Goal: Check status: Check status

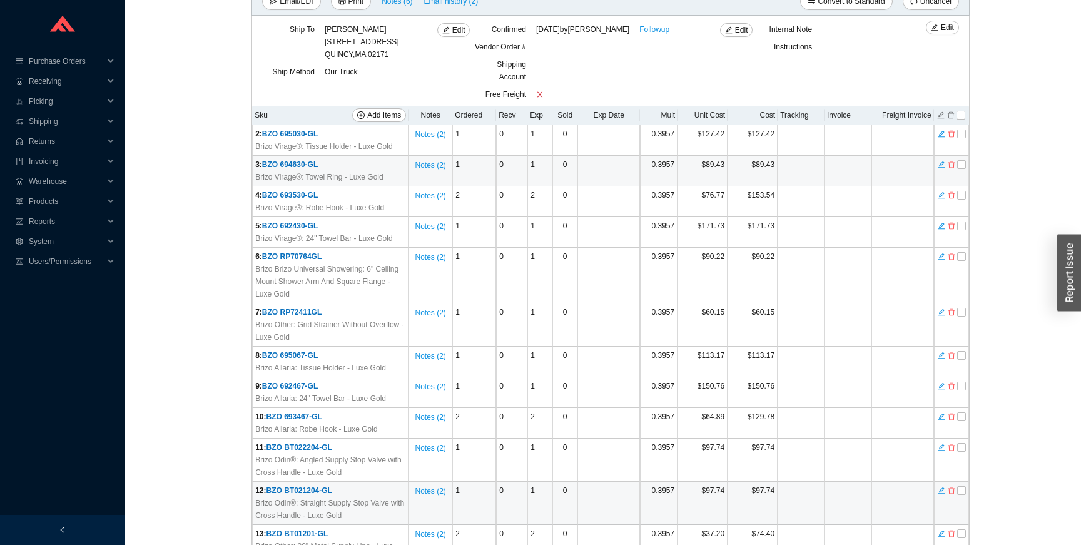
scroll to position [177, 0]
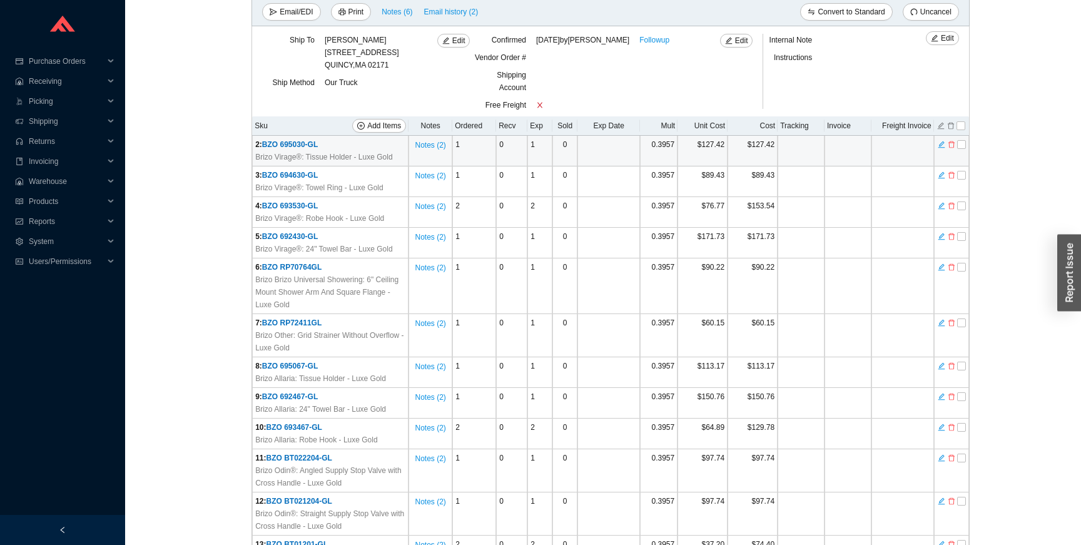
click at [301, 144] on span "BZO 695030-GL" at bounding box center [290, 144] width 56 height 9
